Goal: Task Accomplishment & Management: Complete application form

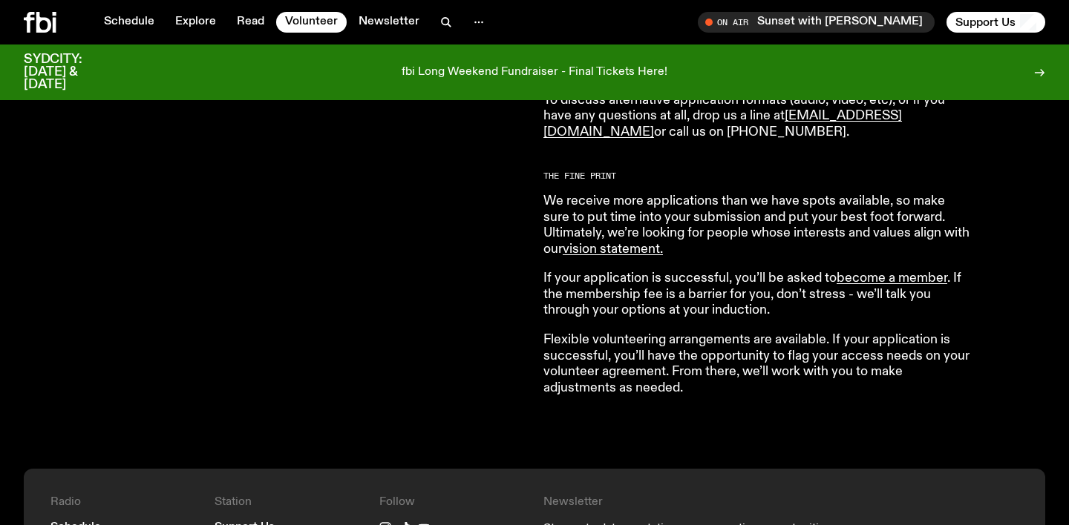
scroll to position [1140, 0]
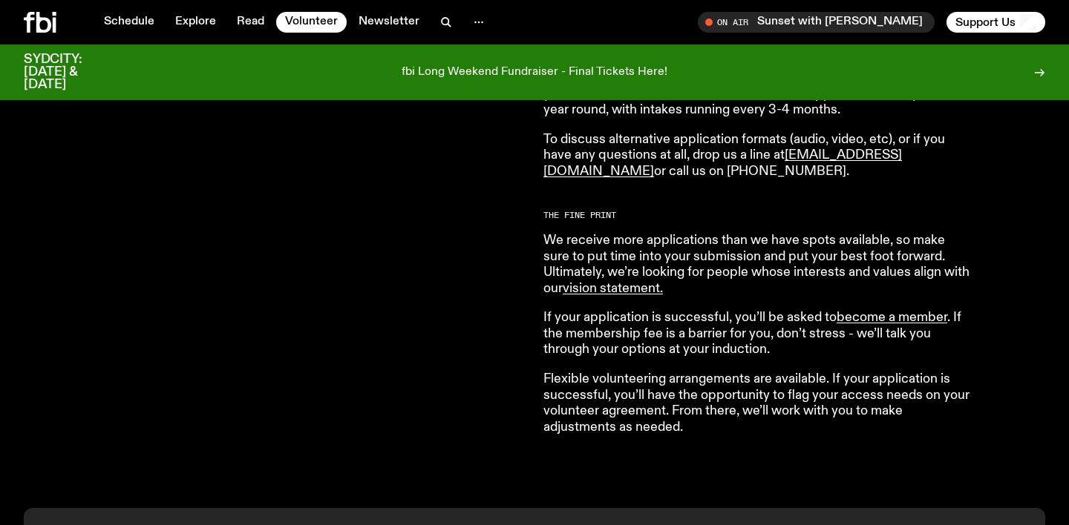
click at [706, 272] on p "We receive more applications than we have spots available, so make sure to put …" at bounding box center [756, 265] width 427 height 64
click at [903, 315] on link "become a member" at bounding box center [891, 317] width 111 height 13
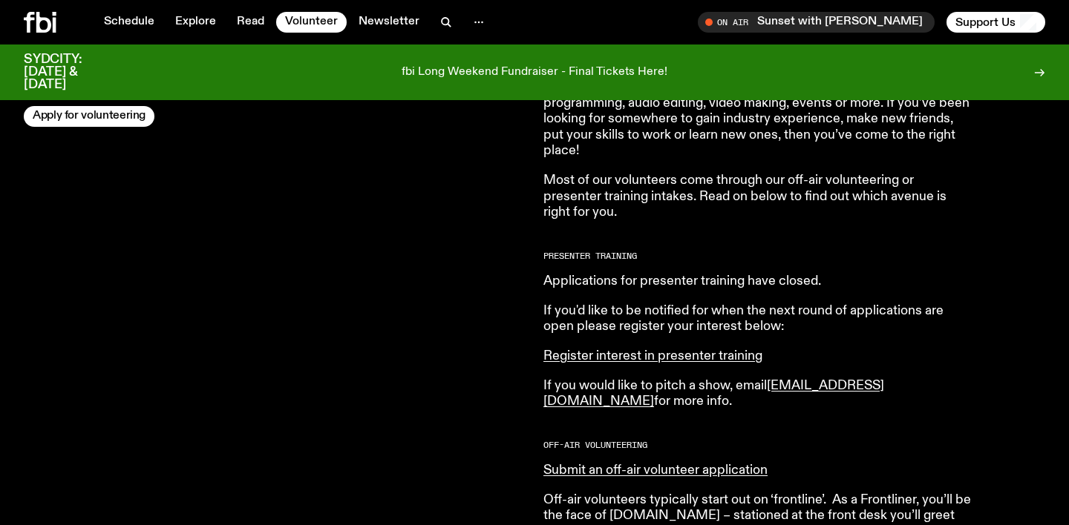
scroll to position [637, 0]
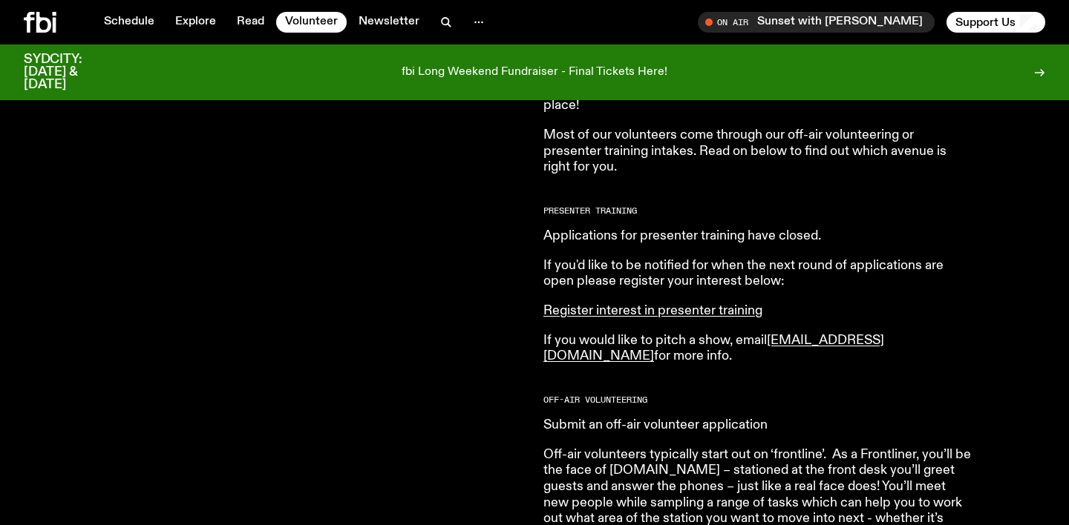
click at [643, 424] on link "Submit an off-air volunteer application" at bounding box center [655, 425] width 224 height 13
click at [50, 15] on icon at bounding box center [40, 22] width 33 height 21
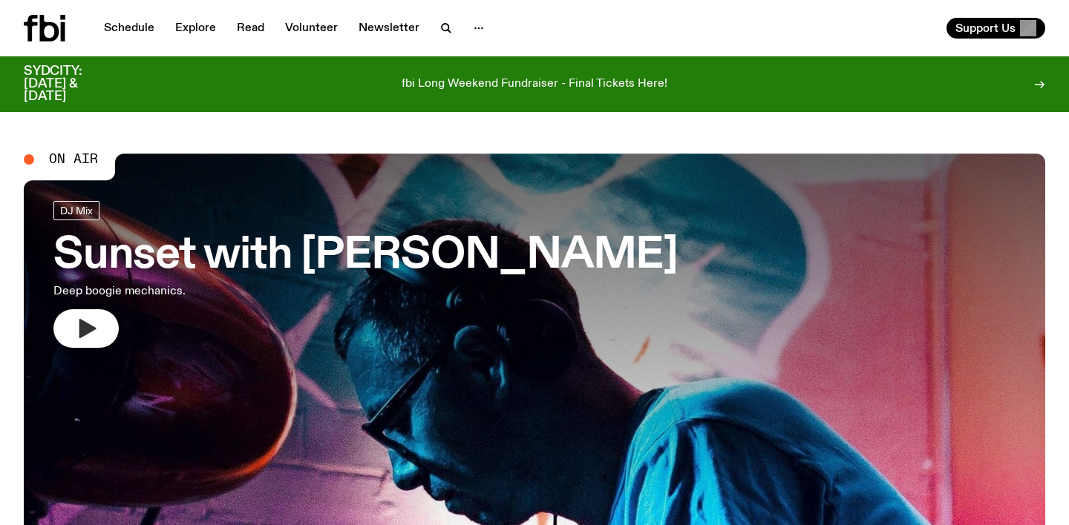
click at [84, 338] on icon "button" at bounding box center [86, 329] width 24 height 24
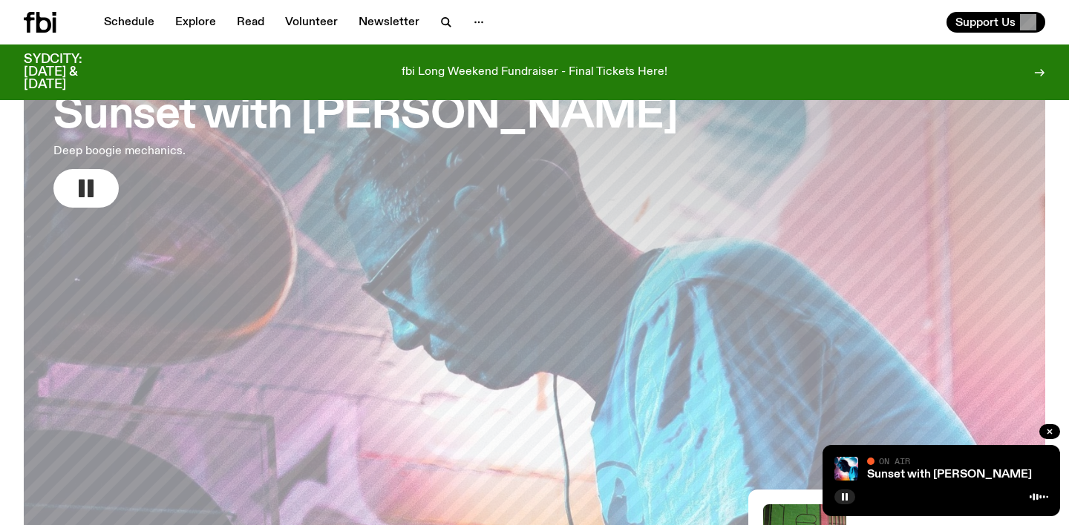
scroll to position [458, 0]
